Goal: Information Seeking & Learning: Learn about a topic

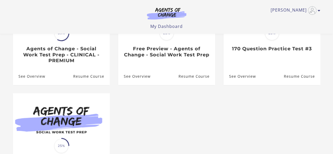
scroll to position [102, 0]
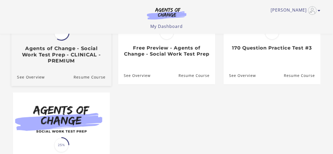
click at [63, 53] on h3 "Agents of Change - Social Work Test Prep - CLINICAL - PREMIUM" at bounding box center [61, 54] width 88 height 18
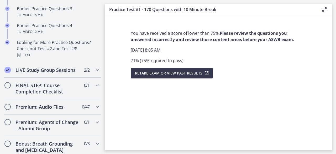
scroll to position [389, 0]
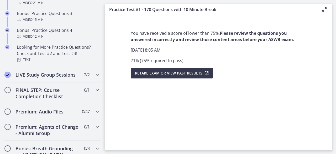
click at [94, 92] on icon "Chapters" at bounding box center [97, 90] width 6 height 6
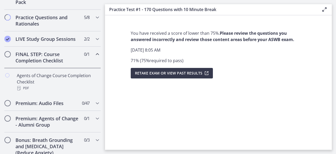
scroll to position [266, 0]
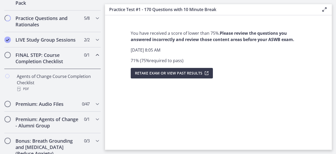
click at [94, 58] on icon "Chapters" at bounding box center [97, 55] width 6 height 6
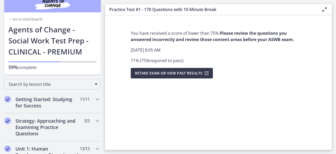
scroll to position [0, 0]
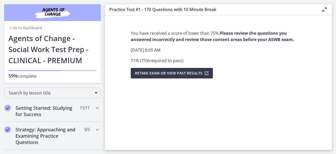
click at [21, 28] on link "Go to Dashboard" at bounding box center [25, 27] width 34 height 5
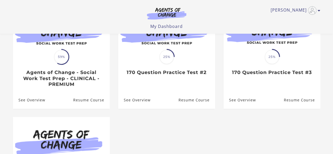
scroll to position [87, 0]
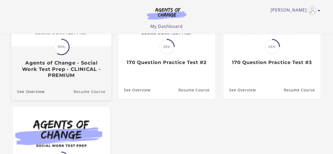
click at [100, 91] on link "Resume Course" at bounding box center [92, 91] width 38 height 18
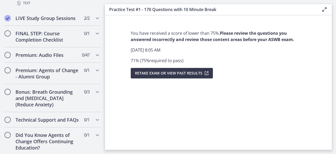
scroll to position [456, 0]
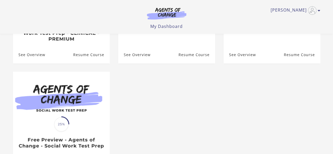
scroll to position [89, 0]
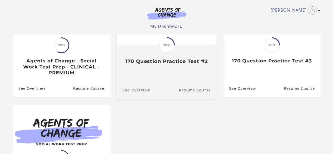
click at [131, 91] on link "See Overview" at bounding box center [132, 90] width 33 height 18
click at [189, 89] on link "Resume Course" at bounding box center [197, 90] width 38 height 18
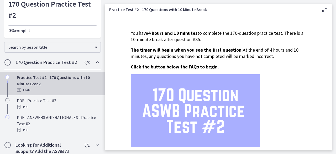
scroll to position [45, 0]
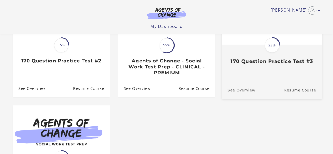
click at [242, 93] on link "See Overview" at bounding box center [237, 90] width 33 height 18
click at [297, 92] on link "Resume Course" at bounding box center [303, 90] width 38 height 18
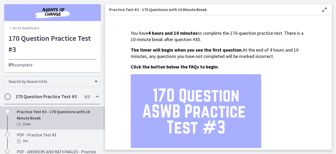
scroll to position [45, 0]
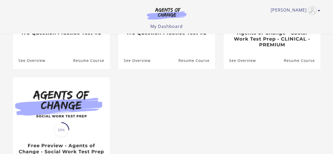
scroll to position [138, 0]
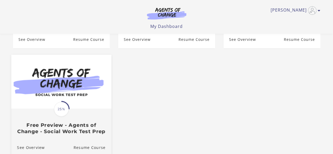
click at [48, 106] on img at bounding box center [61, 82] width 100 height 54
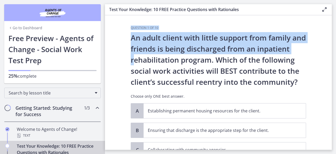
drag, startPoint x: 105, startPoint y: 19, endPoint x: 109, endPoint y: 63, distance: 43.8
click at [109, 63] on section "Question 1 of 10 An adult client with little support from family and friends is…" at bounding box center [218, 82] width 227 height 134
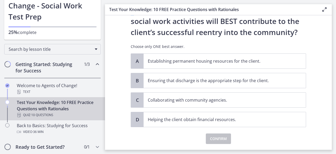
scroll to position [64, 0]
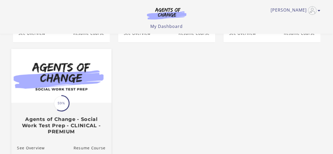
click at [42, 84] on img at bounding box center [61, 76] width 100 height 54
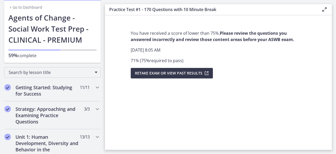
scroll to position [29, 0]
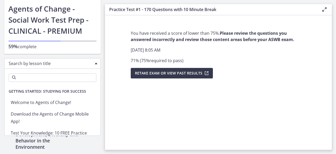
click at [94, 62] on div "Search by lesson title" at bounding box center [52, 63] width 97 height 11
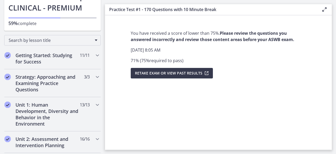
scroll to position [53, 0]
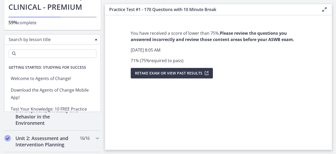
click at [95, 39] on span "Chapters" at bounding box center [96, 40] width 3 height 2
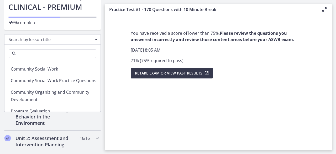
scroll to position [777, 0]
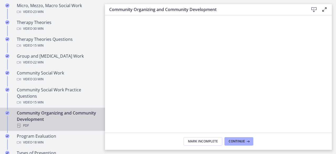
scroll to position [237, 0]
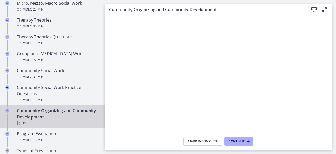
click at [54, 112] on div "Community Organizing and Community Development PDF" at bounding box center [58, 116] width 82 height 19
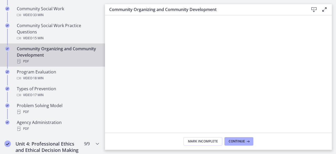
scroll to position [305, 0]
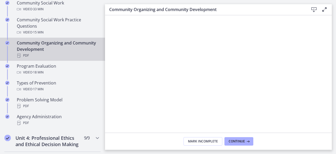
click at [33, 56] on div "PDF" at bounding box center [58, 55] width 82 height 6
